Goal: Information Seeking & Learning: Learn about a topic

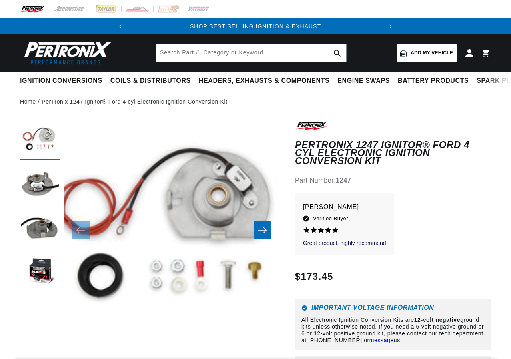
click at [42, 357] on button "Open media 1 in modal" at bounding box center [42, 357] width 0 height 0
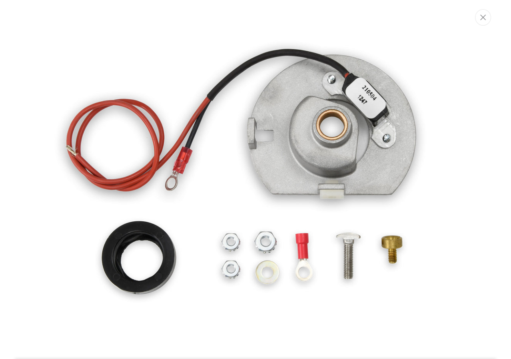
scroll to position [0, 243]
click at [285, 267] on img "Media gallery" at bounding box center [256, 180] width 424 height 424
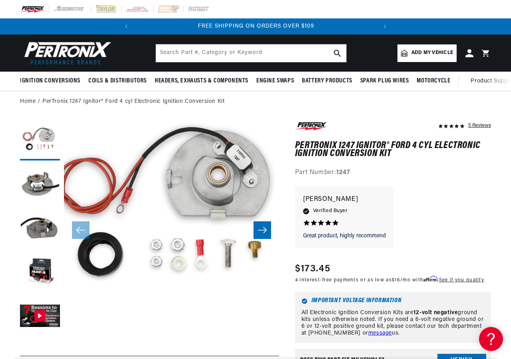
click at [42, 336] on button "Open media 1 in modal" at bounding box center [42, 336] width 0 height 0
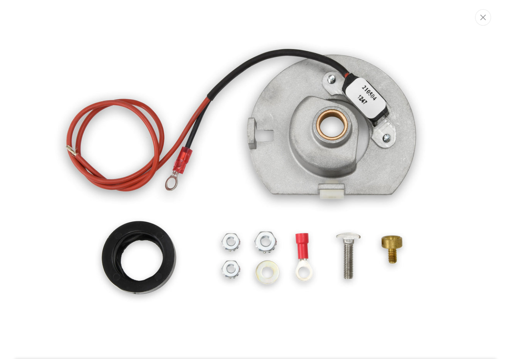
scroll to position [0, 0]
click at [340, 139] on img "Media gallery" at bounding box center [256, 180] width 424 height 424
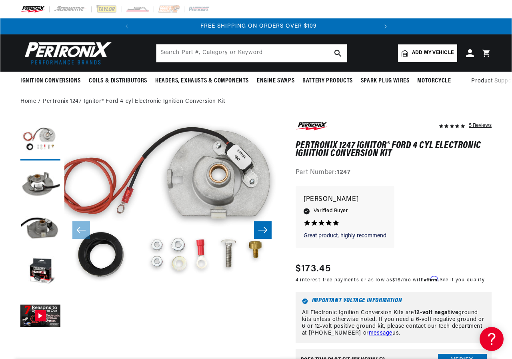
scroll to position [0, 243]
click at [42, 336] on button "Open media 1 in modal" at bounding box center [42, 336] width 0 height 0
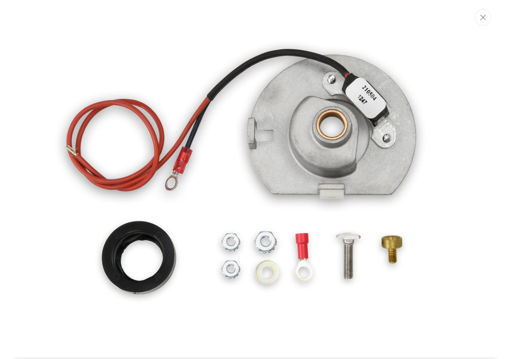
scroll to position [0, 0]
click at [391, 247] on img "Media gallery" at bounding box center [256, 180] width 424 height 424
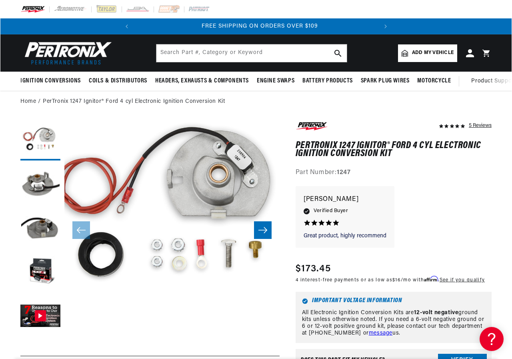
scroll to position [0, 243]
click at [42, 336] on button "Open media 1 in modal" at bounding box center [42, 336] width 0 height 0
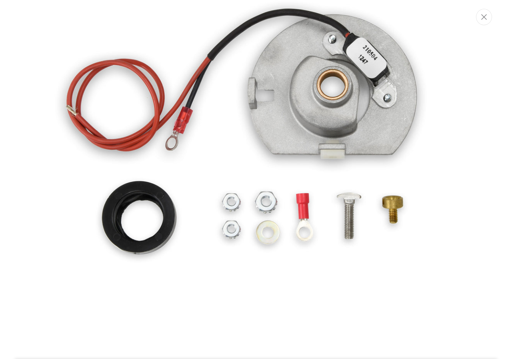
scroll to position [0, 0]
click at [391, 201] on img "Media gallery" at bounding box center [256, 140] width 424 height 424
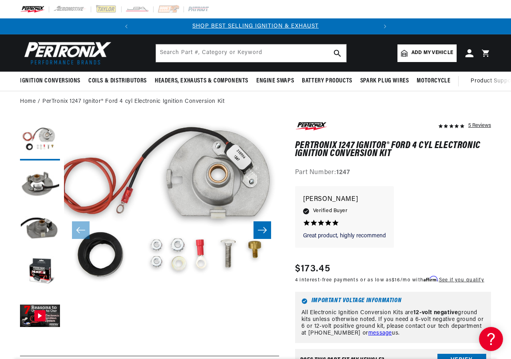
click at [42, 336] on button "Open media 1 in modal" at bounding box center [42, 336] width 0 height 0
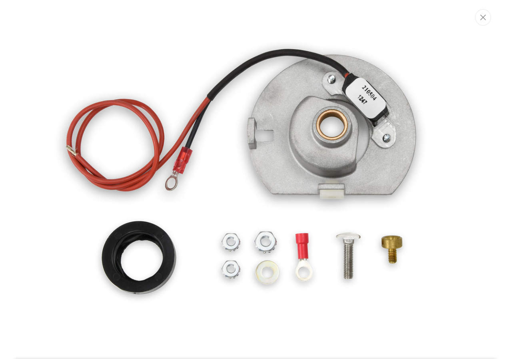
scroll to position [0, 243]
click at [381, 190] on img "Media gallery" at bounding box center [256, 180] width 424 height 424
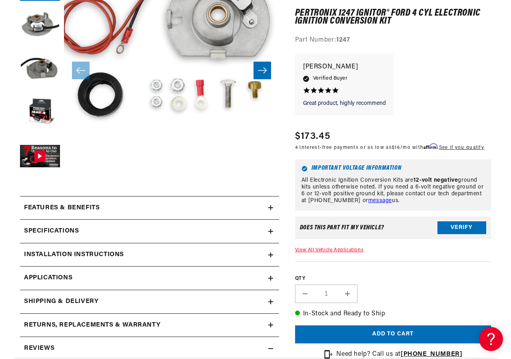
scroll to position [160, 0]
click at [65, 232] on h2 "Specifications" at bounding box center [51, 231] width 55 height 10
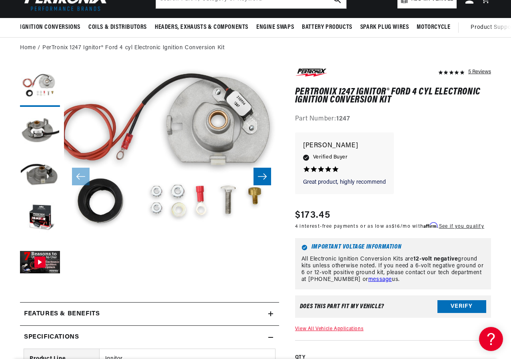
scroll to position [0, 0]
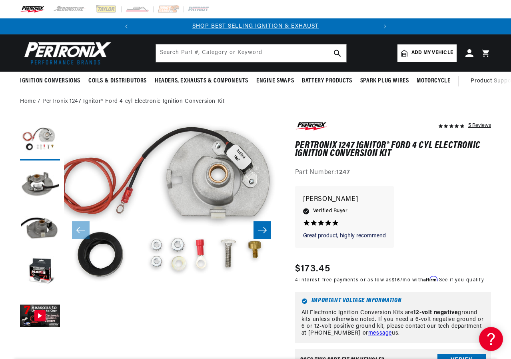
click at [42, 336] on button "Open media 1 in modal" at bounding box center [42, 336] width 0 height 0
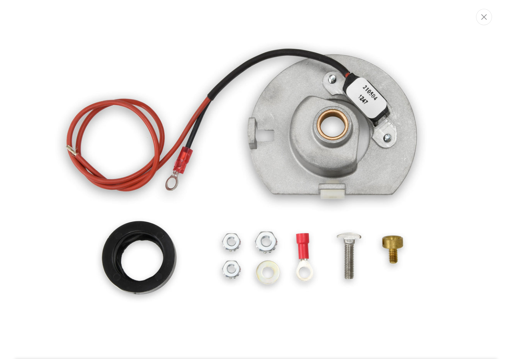
click at [395, 242] on img "Media gallery" at bounding box center [256, 180] width 424 height 424
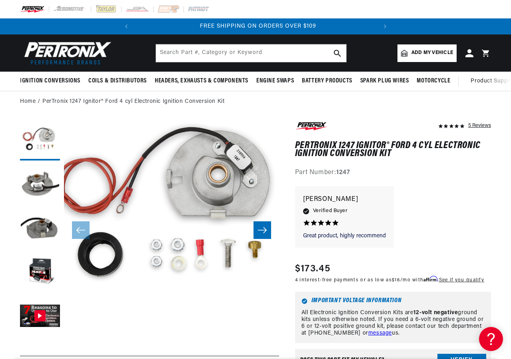
scroll to position [0, 243]
click at [265, 228] on icon "Slide right" at bounding box center [263, 230] width 10 height 8
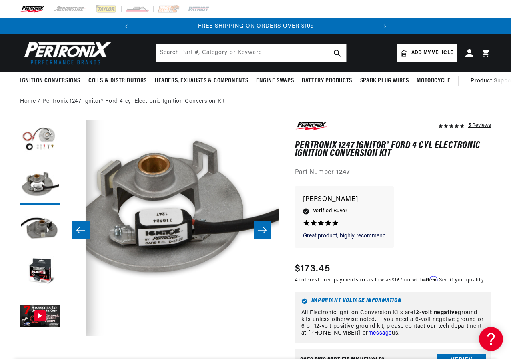
click at [265, 228] on icon "Slide right" at bounding box center [263, 230] width 10 height 8
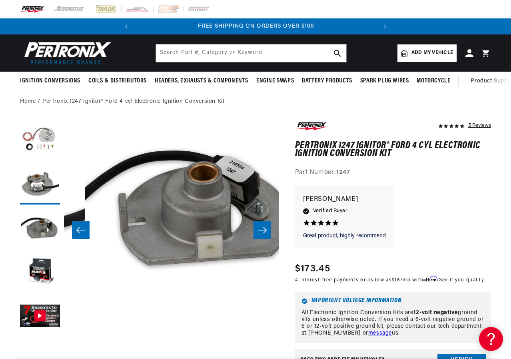
scroll to position [21, 431]
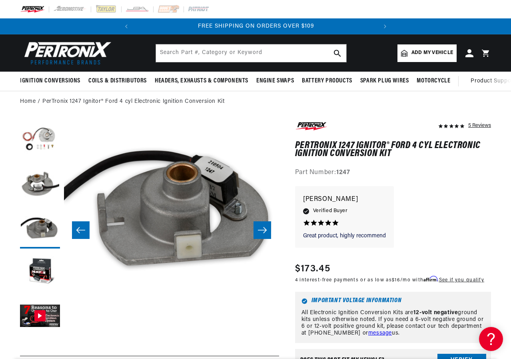
click at [265, 228] on icon "Slide right" at bounding box center [263, 230] width 10 height 8
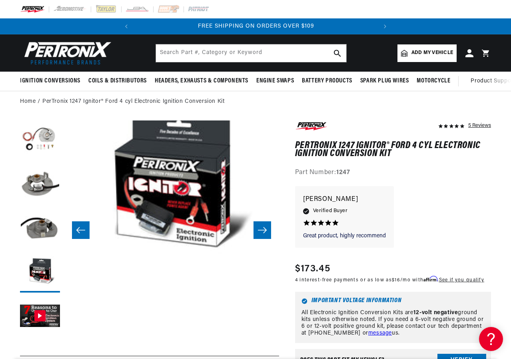
click at [265, 228] on icon "Slide right" at bounding box center [263, 230] width 10 height 8
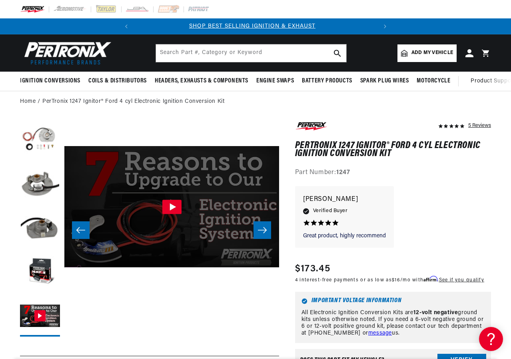
scroll to position [0, 0]
click at [265, 228] on icon "Slide right" at bounding box center [263, 230] width 10 height 8
